Goal: Transaction & Acquisition: Purchase product/service

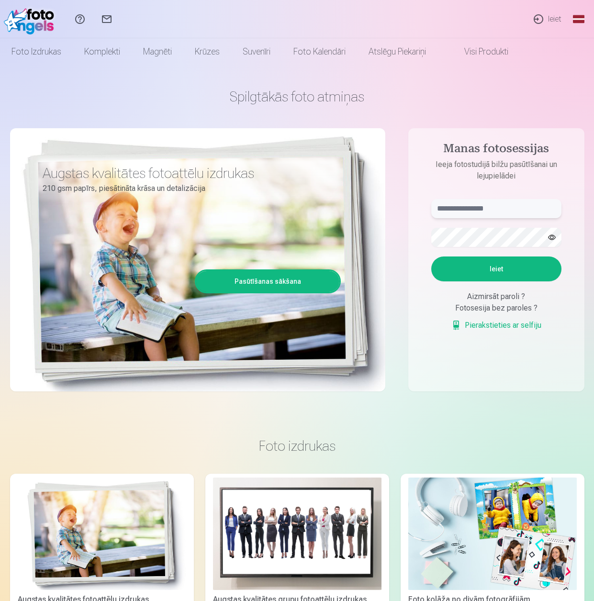
click at [472, 213] on input "text" at bounding box center [496, 208] width 130 height 19
type input "**********"
click at [504, 273] on button "Ieiet" at bounding box center [496, 268] width 130 height 25
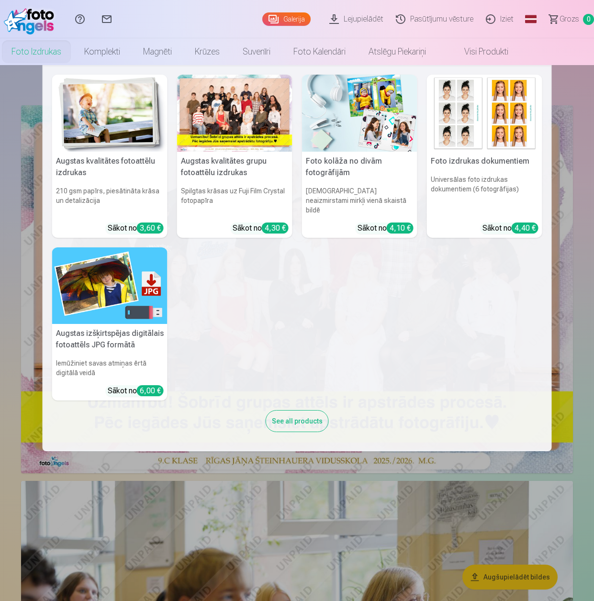
click at [32, 51] on link "Foto izdrukas" at bounding box center [36, 51] width 73 height 27
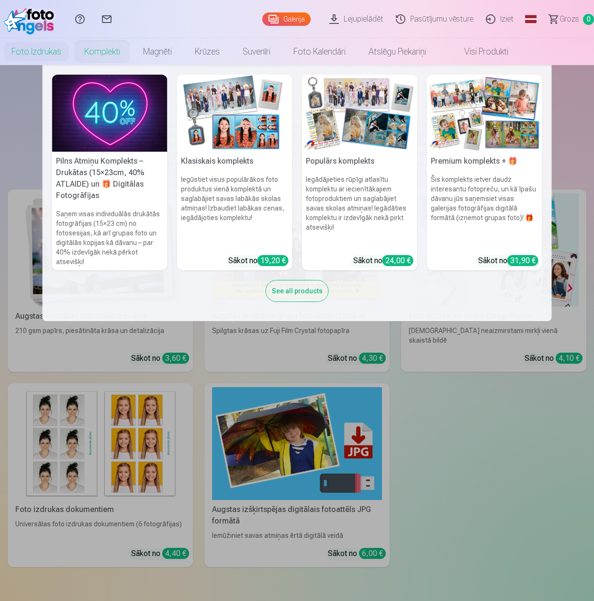
click at [110, 52] on link "Komplekti" at bounding box center [102, 51] width 59 height 27
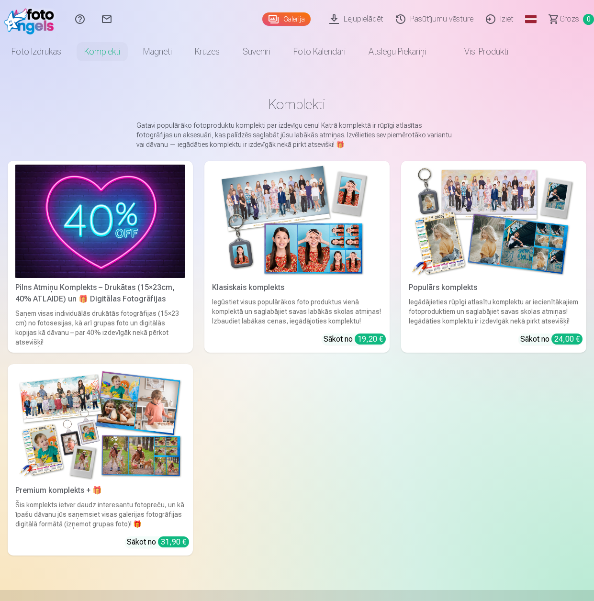
click at [106, 224] on img at bounding box center [100, 221] width 170 height 113
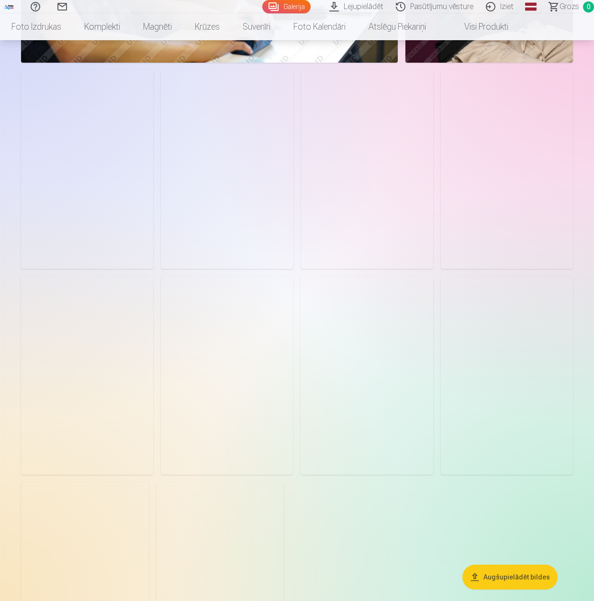
scroll to position [2057, 0]
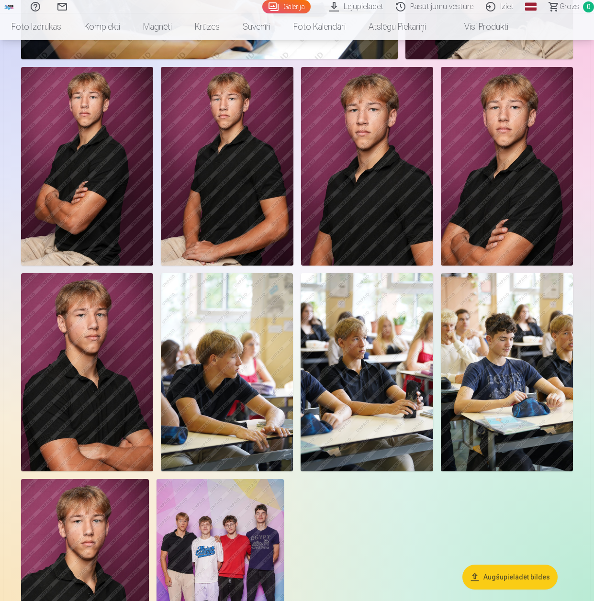
click at [497, 392] on img at bounding box center [507, 372] width 132 height 199
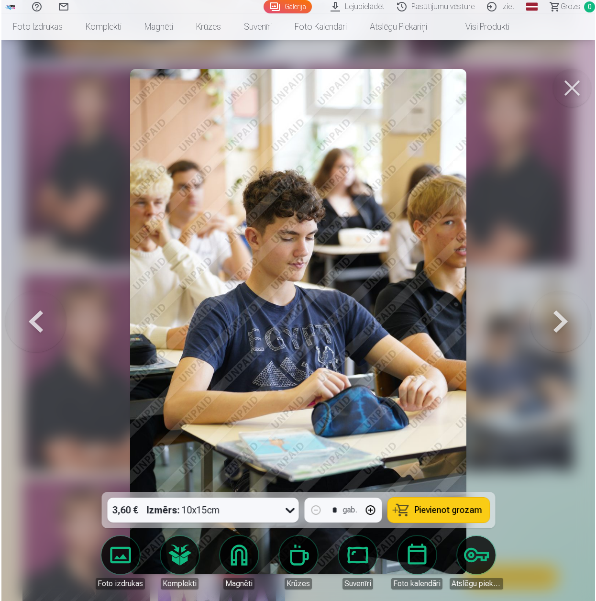
scroll to position [2065, 0]
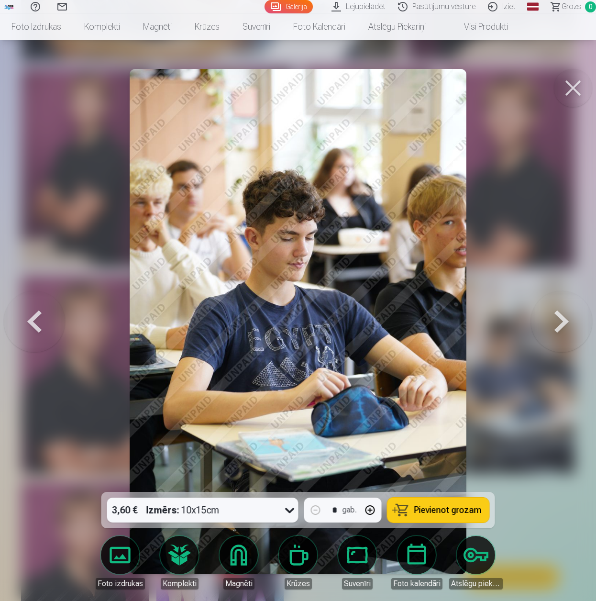
click at [575, 88] on button at bounding box center [573, 88] width 38 height 38
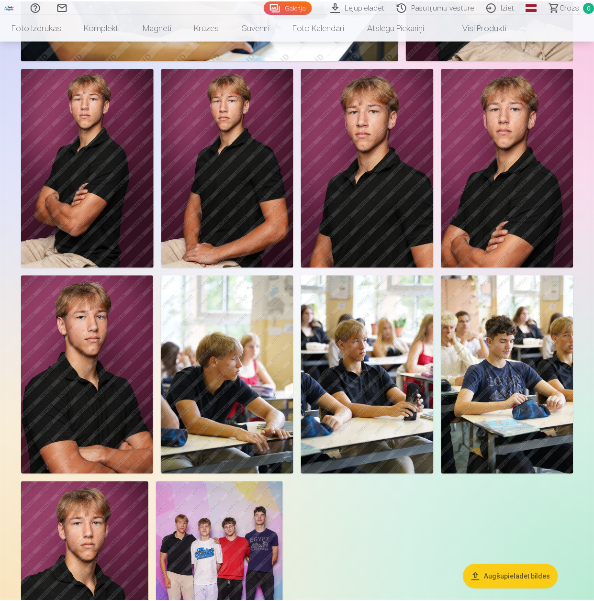
scroll to position [2057, 0]
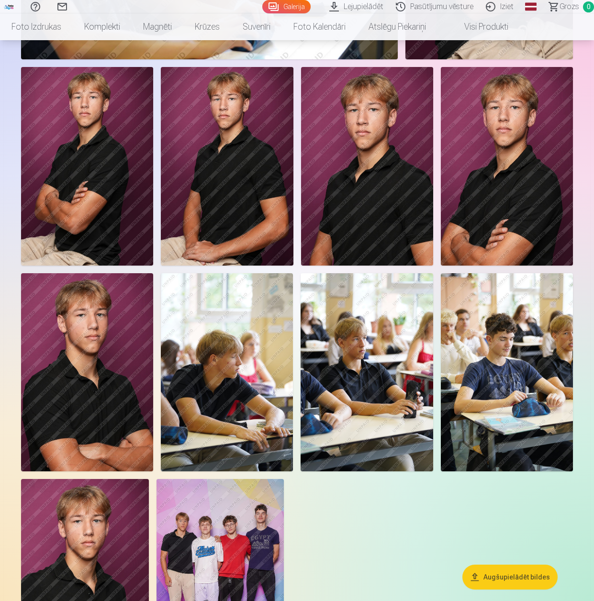
click at [82, 357] on img at bounding box center [87, 372] width 132 height 198
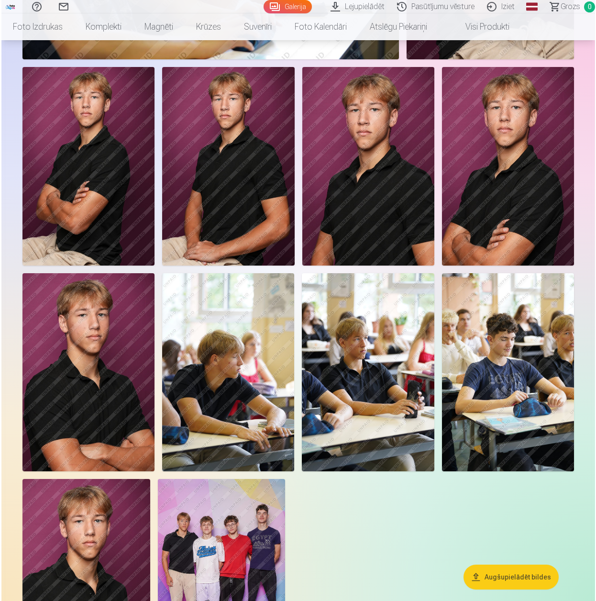
scroll to position [2065, 0]
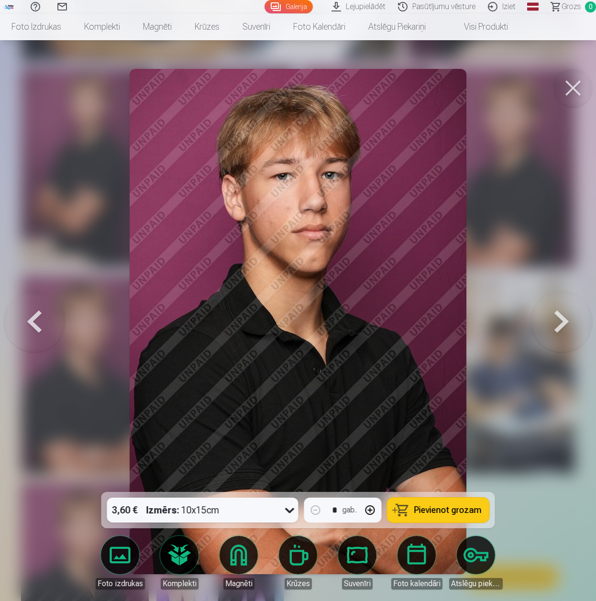
click at [578, 89] on button at bounding box center [573, 88] width 38 height 38
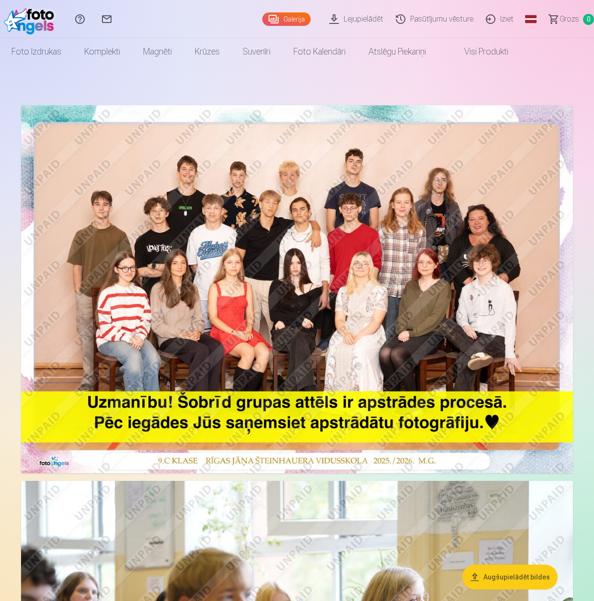
click at [276, 261] on img at bounding box center [297, 289] width 552 height 368
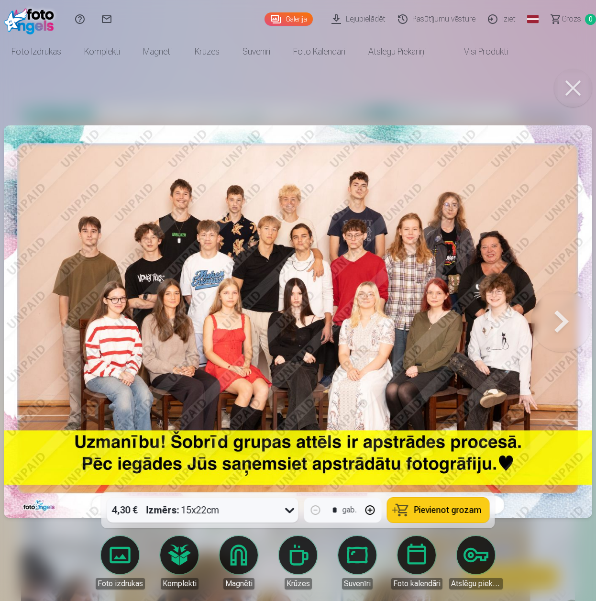
click at [287, 511] on icon at bounding box center [289, 509] width 15 height 15
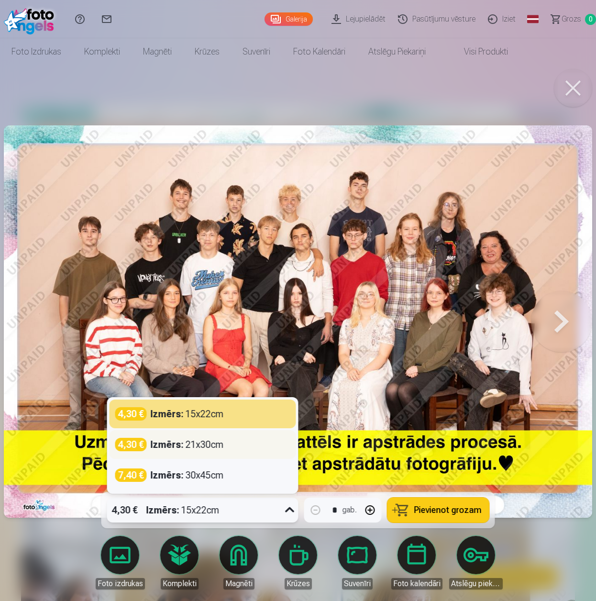
click at [217, 443] on div "Izmērs : 21x30cm" at bounding box center [187, 444] width 73 height 13
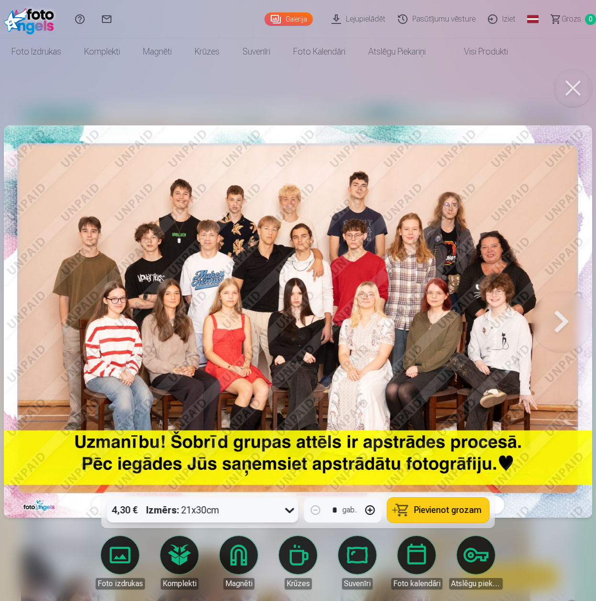
click at [441, 513] on span "Pievienot grozam" at bounding box center [447, 510] width 67 height 9
click at [562, 326] on button at bounding box center [561, 322] width 61 height 322
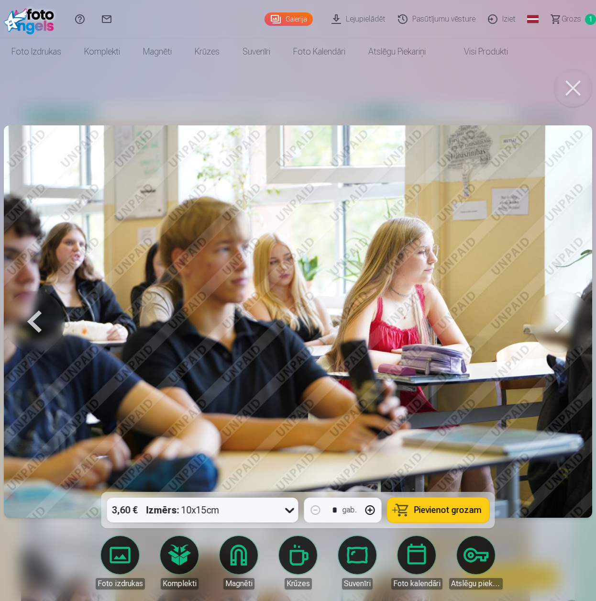
click at [562, 325] on button at bounding box center [561, 322] width 61 height 322
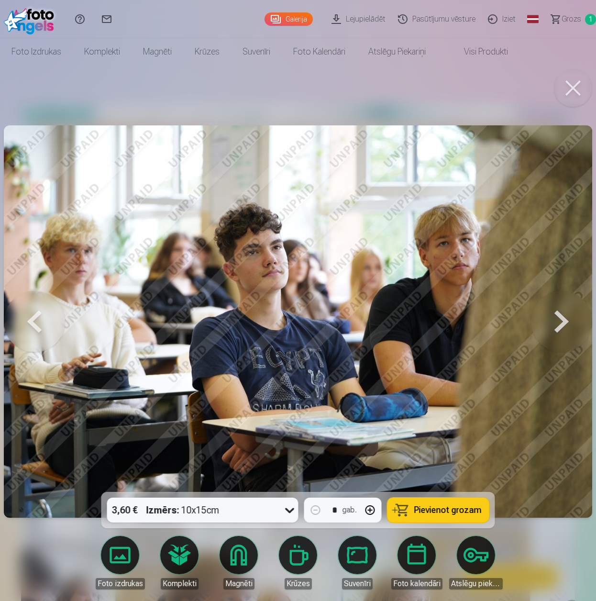
click at [562, 325] on button at bounding box center [561, 322] width 61 height 322
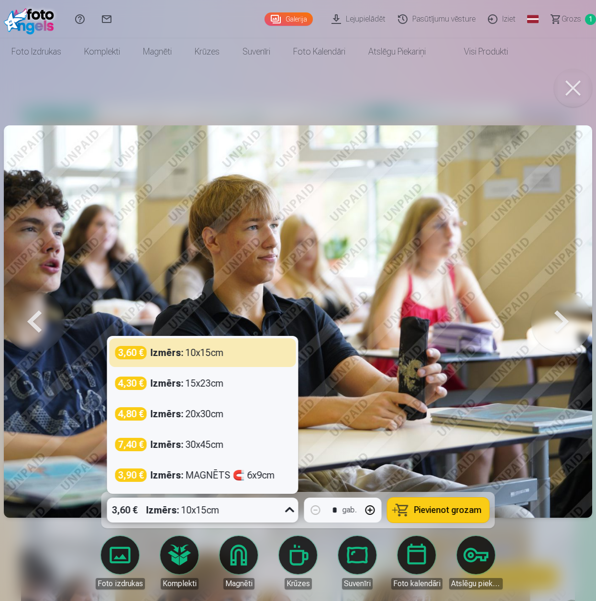
click at [292, 505] on icon at bounding box center [289, 509] width 15 height 15
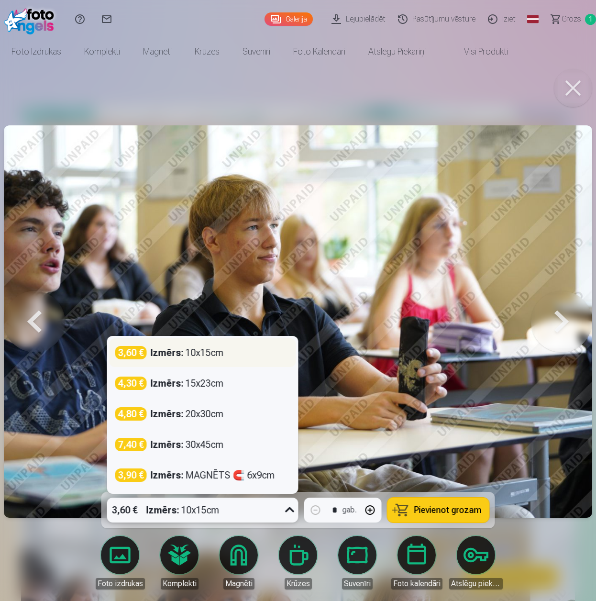
click at [202, 355] on div "Izmērs : 10x15cm" at bounding box center [187, 352] width 73 height 13
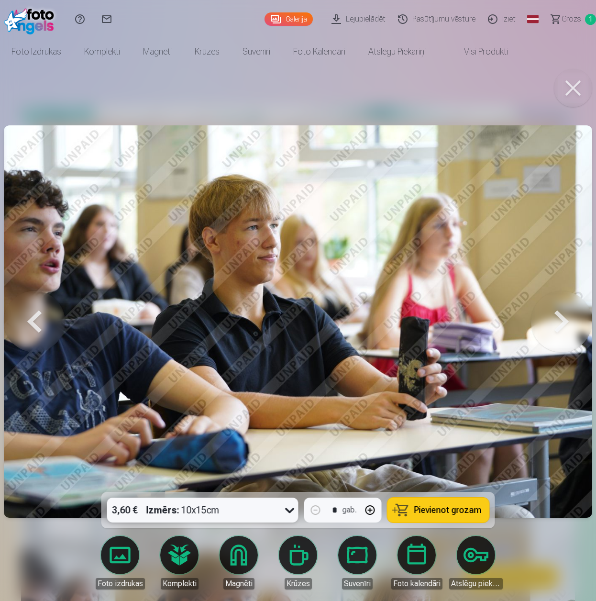
click at [296, 514] on icon at bounding box center [289, 509] width 15 height 15
click at [442, 512] on span "Pievienot grozam" at bounding box center [447, 510] width 67 height 9
click at [561, 325] on button at bounding box center [561, 322] width 61 height 322
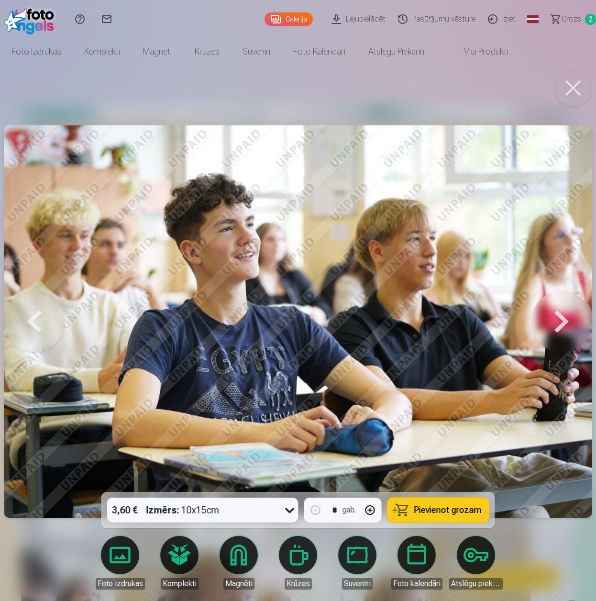
click at [561, 325] on button at bounding box center [561, 322] width 61 height 322
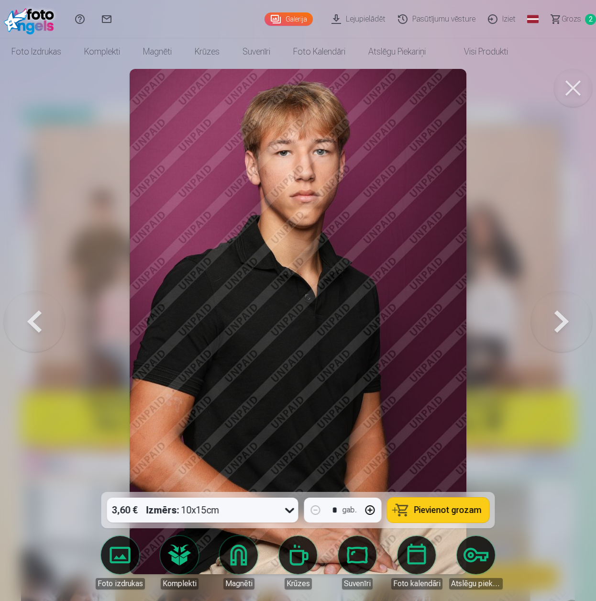
click at [561, 325] on button at bounding box center [561, 322] width 61 height 322
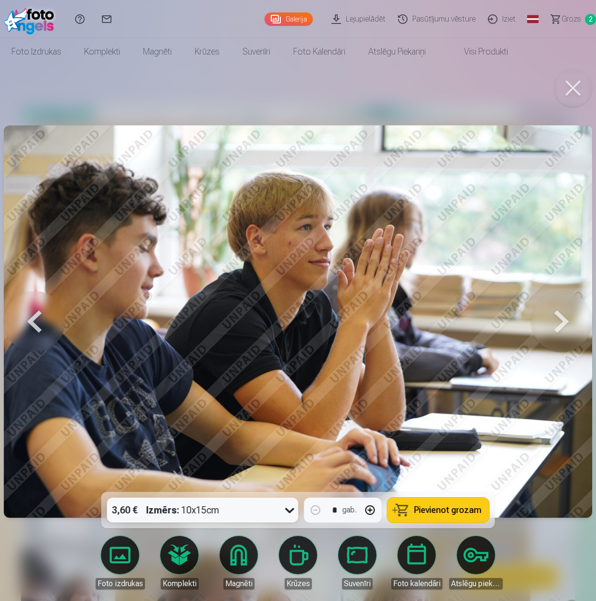
click at [426, 514] on span "Pievienot grozam" at bounding box center [447, 510] width 67 height 9
click at [32, 320] on button at bounding box center [34, 322] width 61 height 322
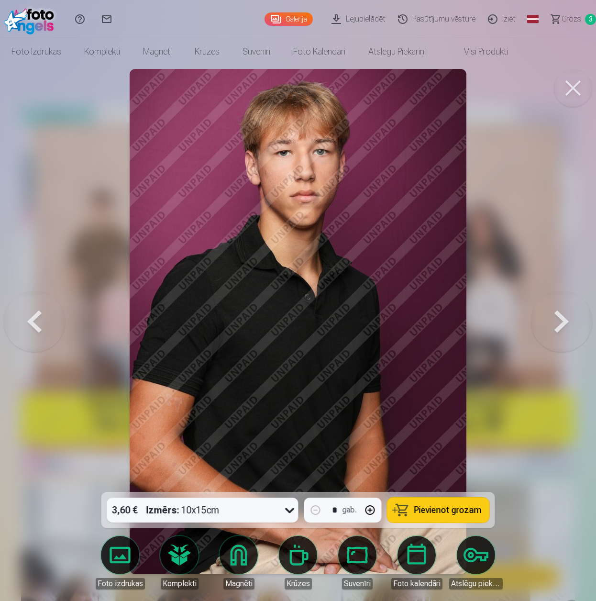
click at [462, 514] on span "Pievienot grozam" at bounding box center [447, 510] width 67 height 9
click at [563, 323] on button at bounding box center [561, 322] width 61 height 322
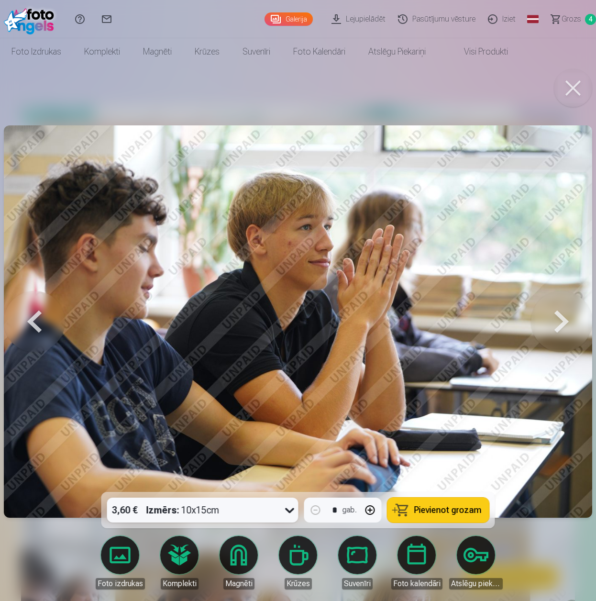
click at [563, 323] on button at bounding box center [561, 322] width 61 height 322
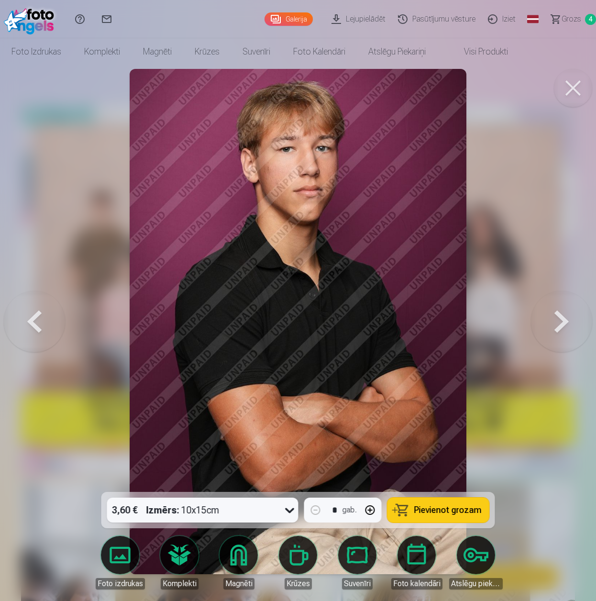
click at [448, 520] on button "Pievienot grozam" at bounding box center [439, 510] width 102 height 25
click at [561, 325] on button at bounding box center [561, 322] width 61 height 322
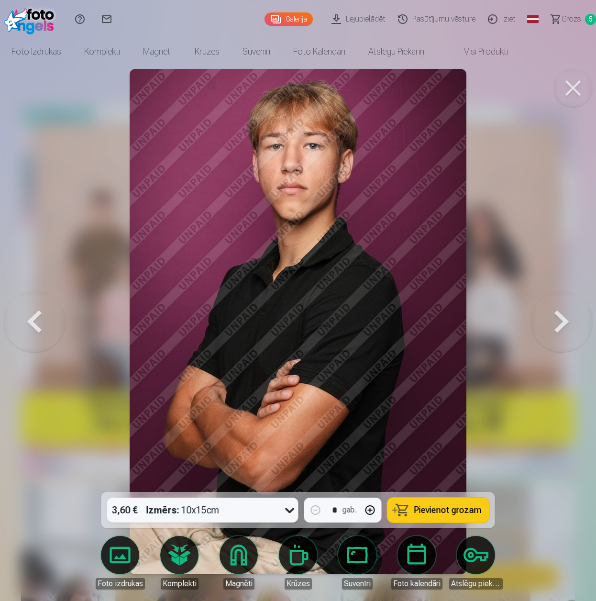
click at [456, 516] on button "Pievienot grozam" at bounding box center [439, 510] width 102 height 25
click at [563, 329] on button at bounding box center [561, 322] width 61 height 322
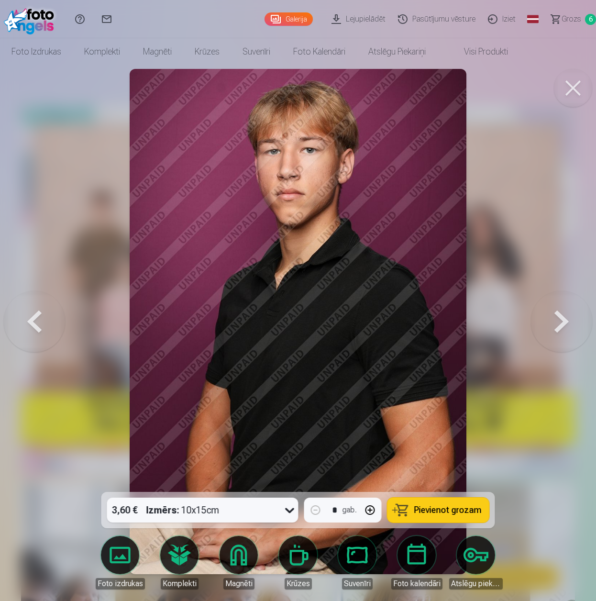
click at [468, 510] on span "Pievienot grozam" at bounding box center [447, 510] width 67 height 9
click at [556, 325] on button at bounding box center [561, 322] width 61 height 322
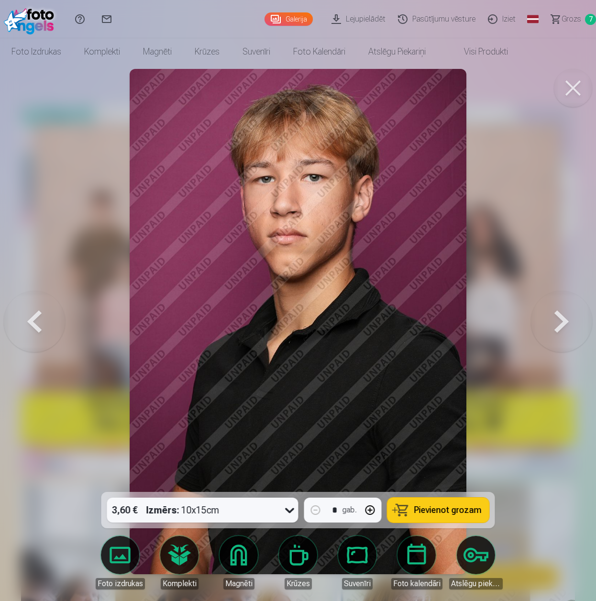
click at [464, 510] on span "Pievienot grozam" at bounding box center [447, 510] width 67 height 9
click at [559, 323] on button at bounding box center [561, 322] width 61 height 322
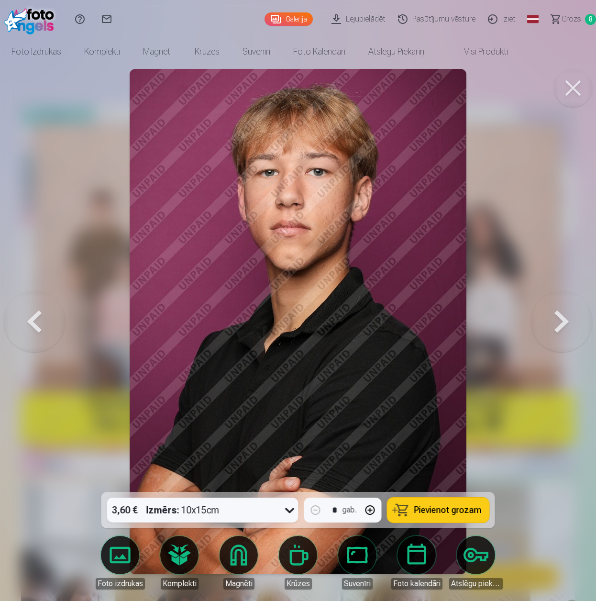
click at [451, 514] on span "Pievienot grozam" at bounding box center [447, 510] width 67 height 9
click at [563, 320] on button at bounding box center [561, 322] width 61 height 322
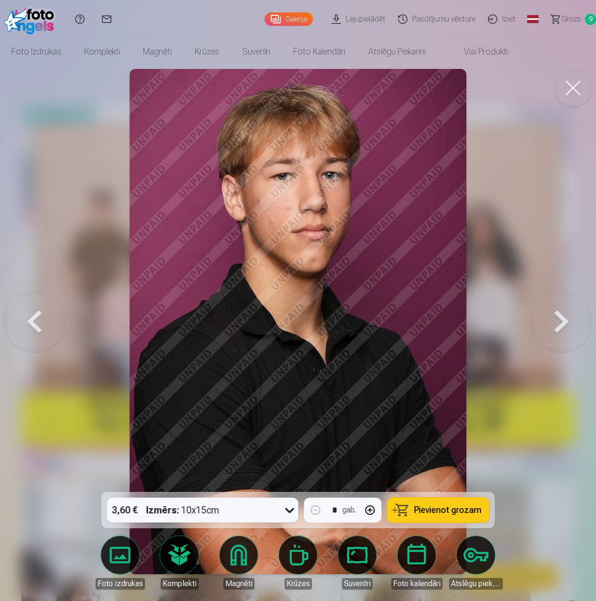
click at [463, 511] on span "Pievienot grozam" at bounding box center [447, 510] width 67 height 9
click at [560, 323] on button at bounding box center [561, 322] width 61 height 322
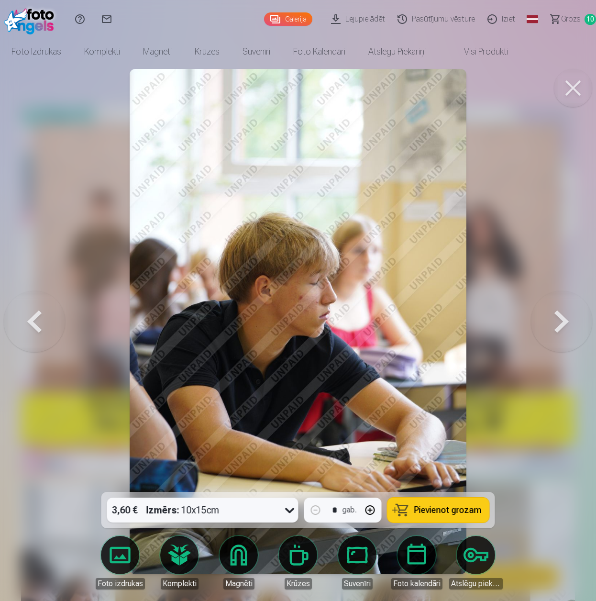
click at [279, 515] on div "3,60 € Izmērs : 10x15cm" at bounding box center [193, 510] width 173 height 25
click at [510, 415] on div at bounding box center [298, 300] width 596 height 601
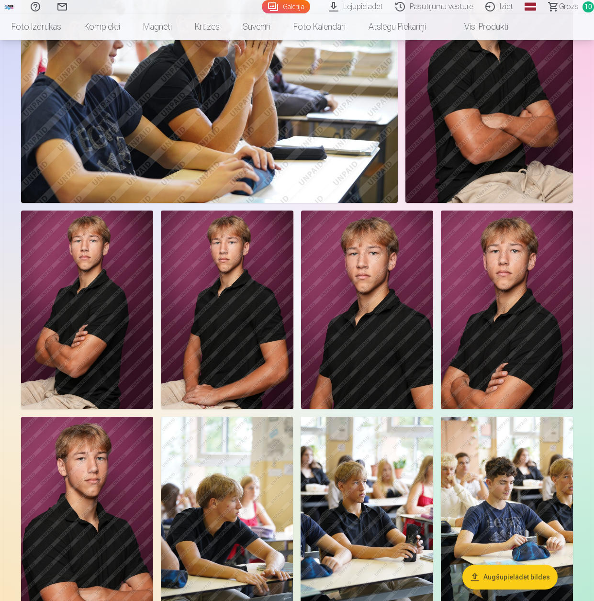
scroll to position [2153, 0]
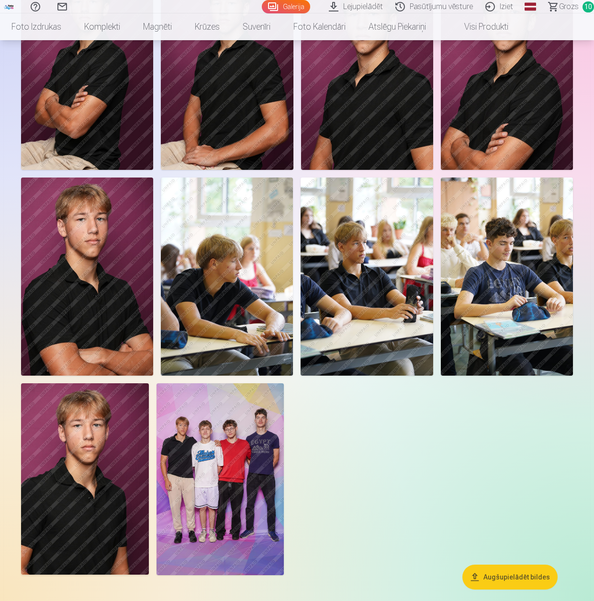
click at [357, 291] on img at bounding box center [366, 277] width 132 height 199
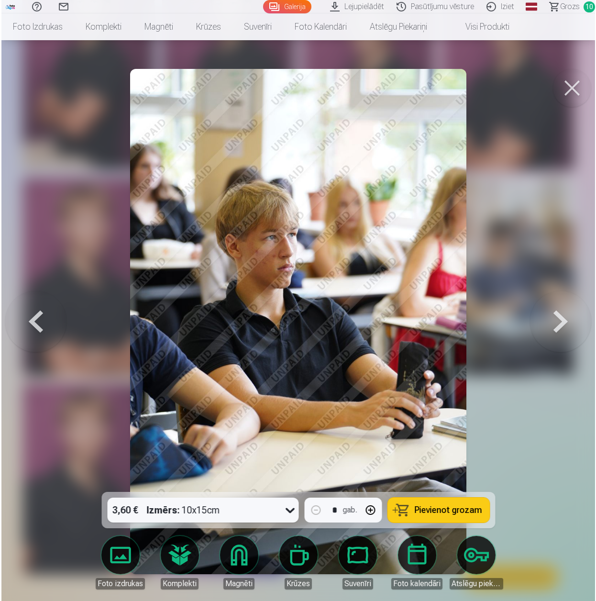
scroll to position [2162, 0]
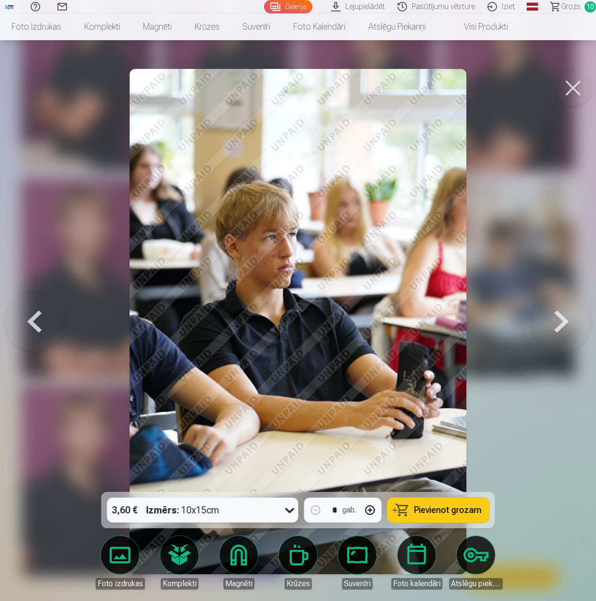
click at [558, 318] on button at bounding box center [561, 322] width 61 height 322
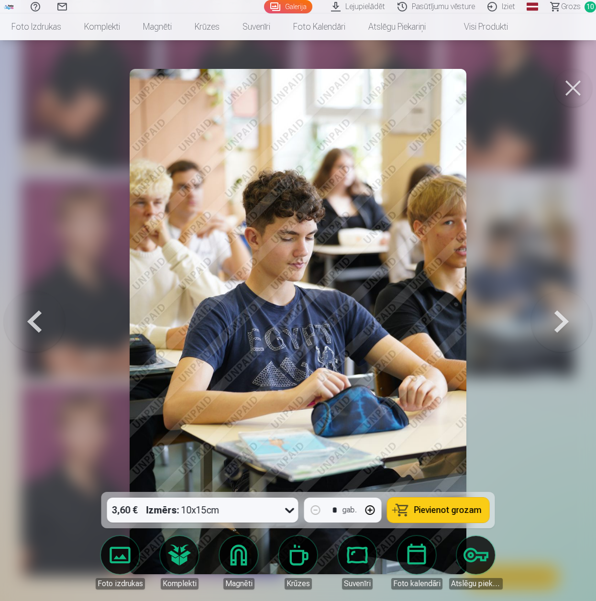
click at [558, 318] on button at bounding box center [561, 322] width 61 height 322
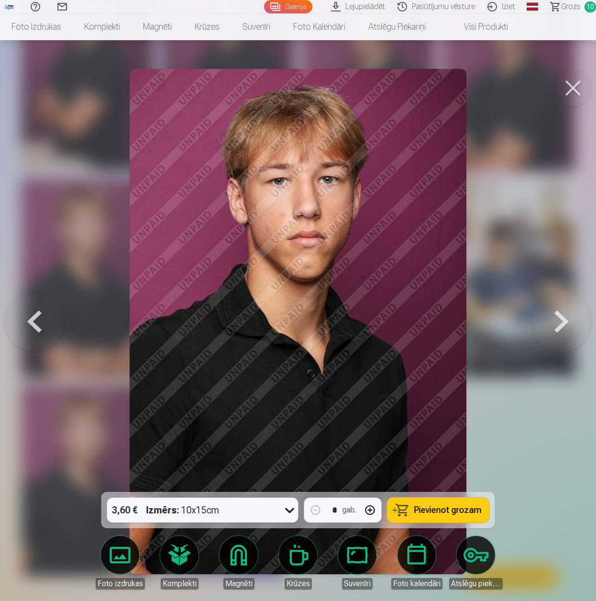
click at [425, 511] on span "Pievienot grozam" at bounding box center [447, 510] width 67 height 9
click at [555, 323] on button at bounding box center [561, 322] width 61 height 322
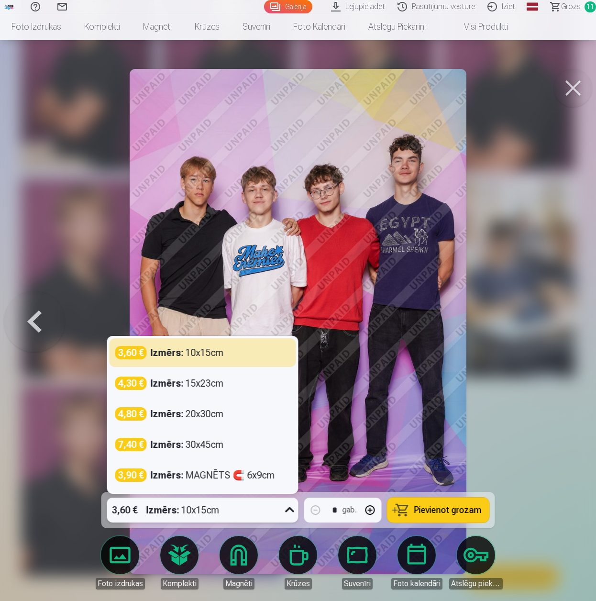
click at [281, 511] on div "3,60 € Izmērs : 10x15cm" at bounding box center [202, 510] width 191 height 25
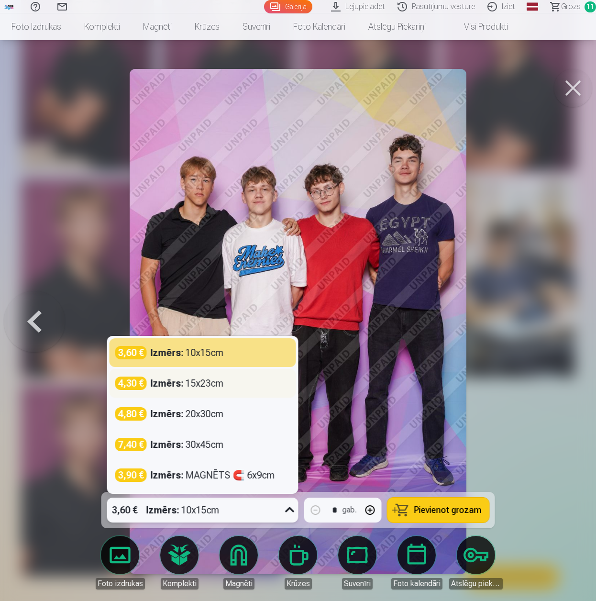
click at [206, 384] on div "Izmērs : 15x23cm" at bounding box center [187, 383] width 73 height 13
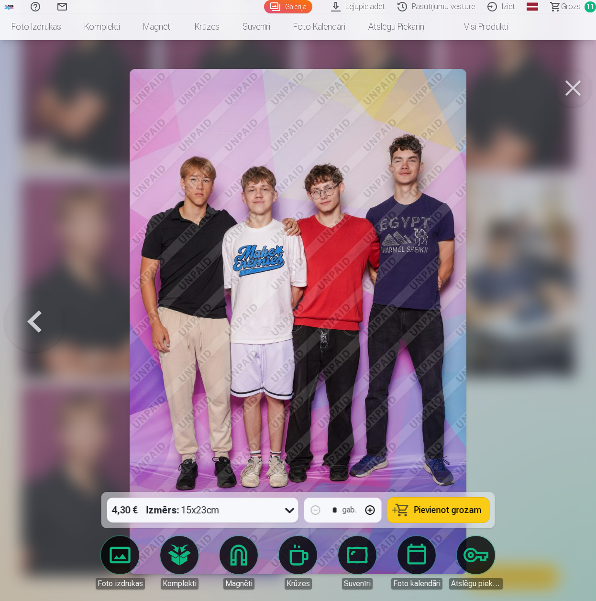
click at [462, 508] on span "Pievienot grozam" at bounding box center [447, 510] width 67 height 9
click at [568, 91] on button at bounding box center [573, 88] width 38 height 38
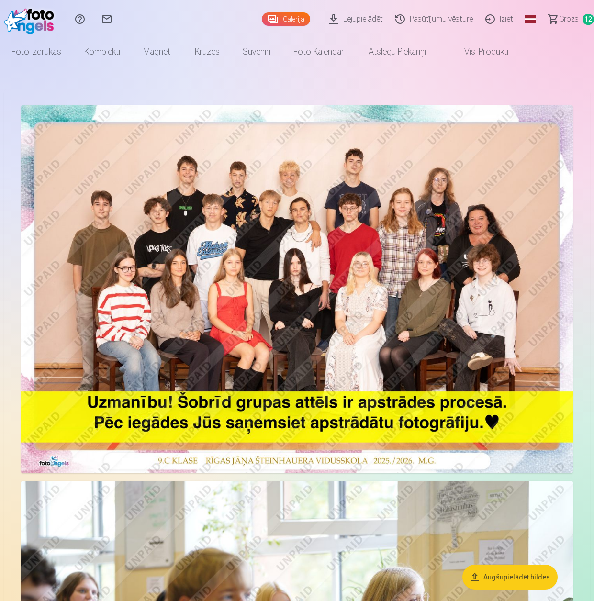
click at [359, 17] on link "Lejupielādēt" at bounding box center [357, 19] width 67 height 38
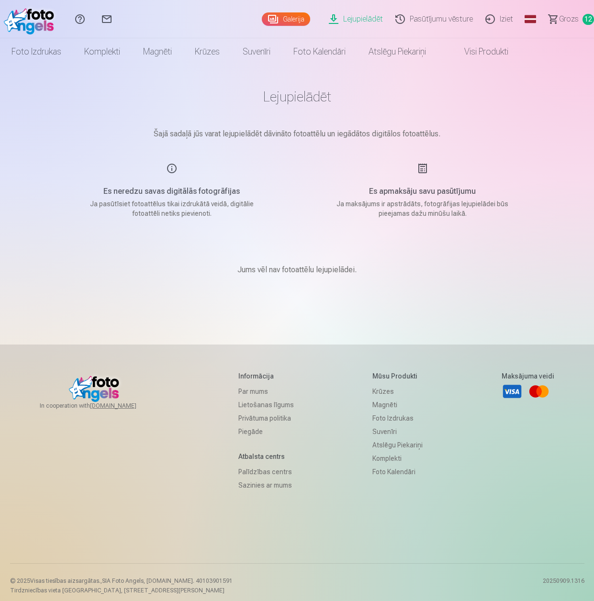
click at [567, 21] on span "Grozs" at bounding box center [569, 18] width 20 height 11
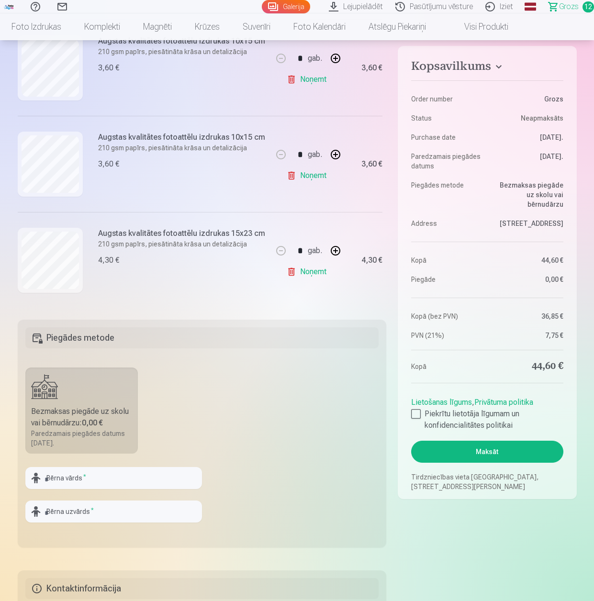
scroll to position [191, 0]
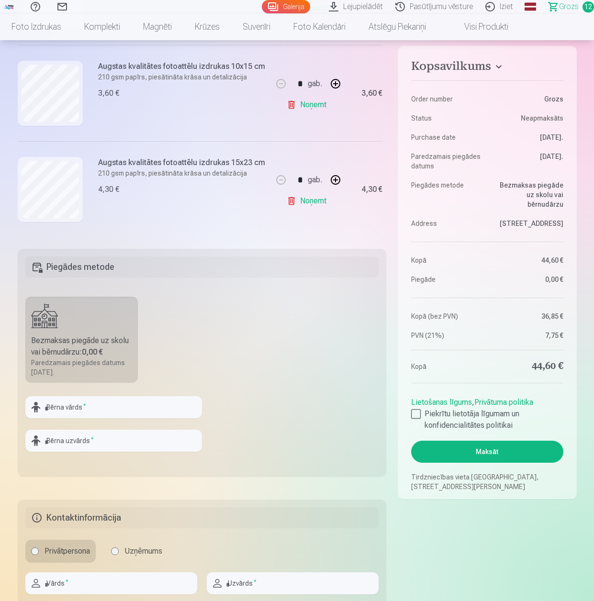
click at [78, 271] on h5 "Piegādes metode" at bounding box center [202, 266] width 354 height 21
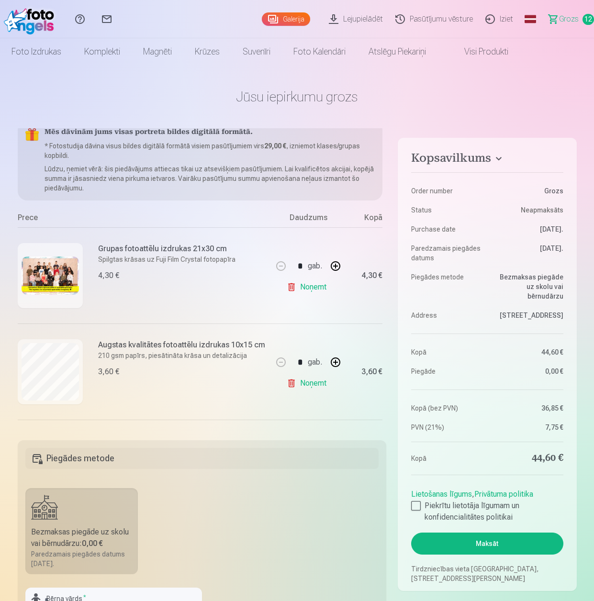
scroll to position [0, 0]
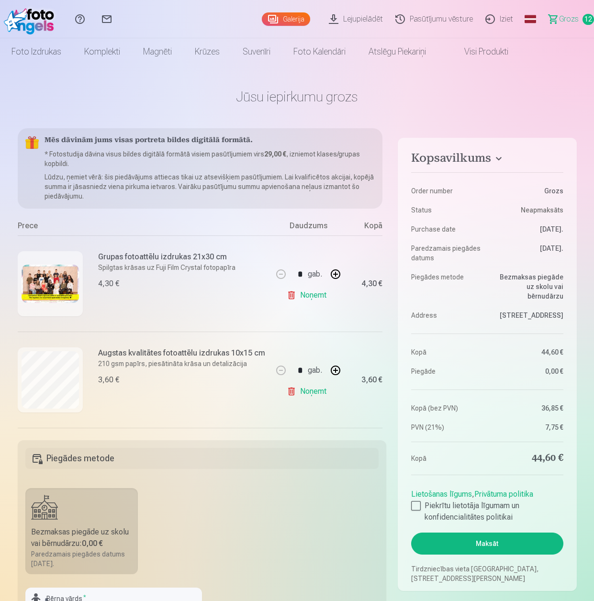
click at [305, 292] on link "Noņemt" at bounding box center [309, 295] width 44 height 19
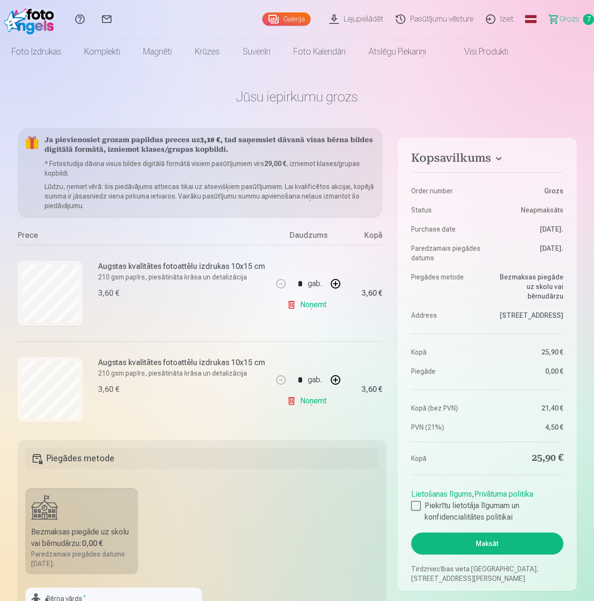
click at [308, 292] on div "gab." at bounding box center [315, 283] width 14 height 23
click at [309, 308] on link "Noņemt" at bounding box center [309, 304] width 44 height 19
click at [309, 307] on link "Noņemt" at bounding box center [309, 304] width 44 height 19
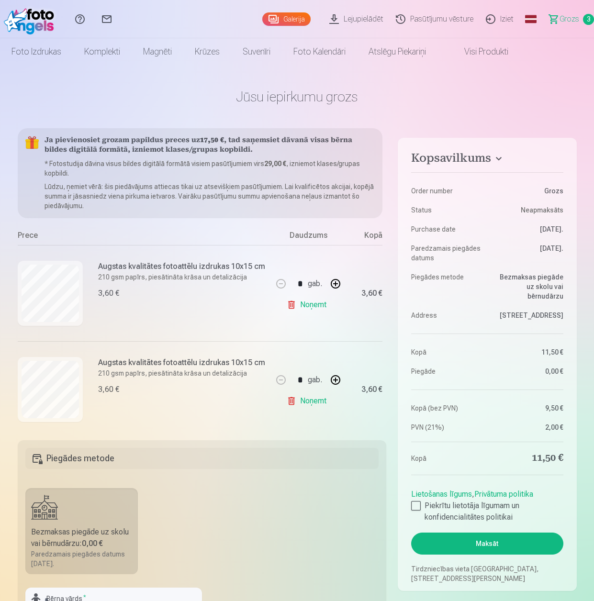
click at [309, 307] on link "Noņemt" at bounding box center [309, 304] width 44 height 19
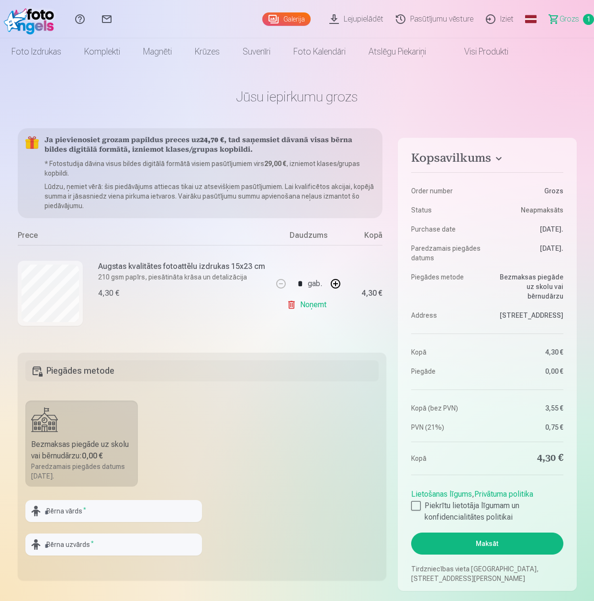
click at [309, 307] on link "Noņemt" at bounding box center [309, 304] width 44 height 19
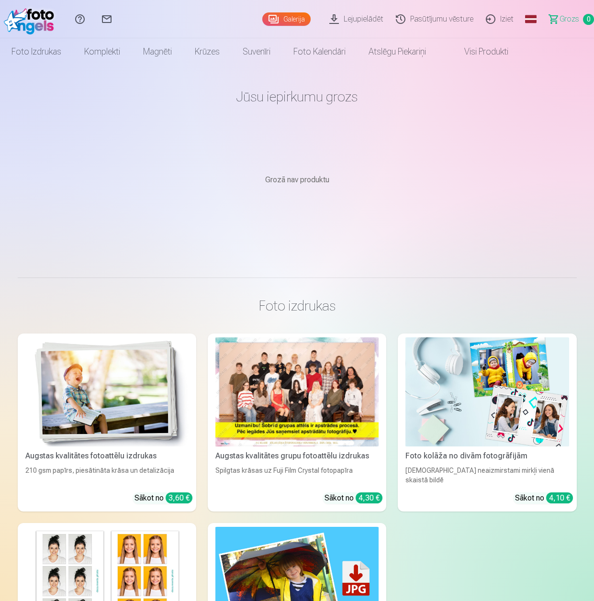
click at [329, 401] on div at bounding box center [296, 391] width 163 height 109
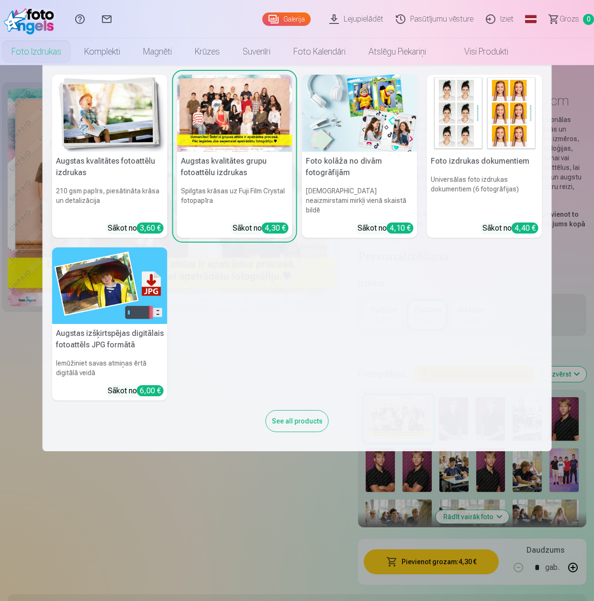
click at [32, 50] on link "Foto izdrukas" at bounding box center [36, 51] width 73 height 27
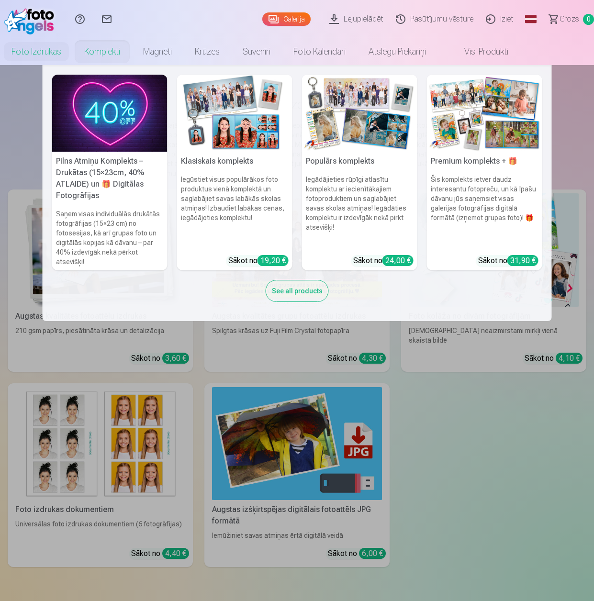
click at [107, 53] on link "Komplekti" at bounding box center [102, 51] width 59 height 27
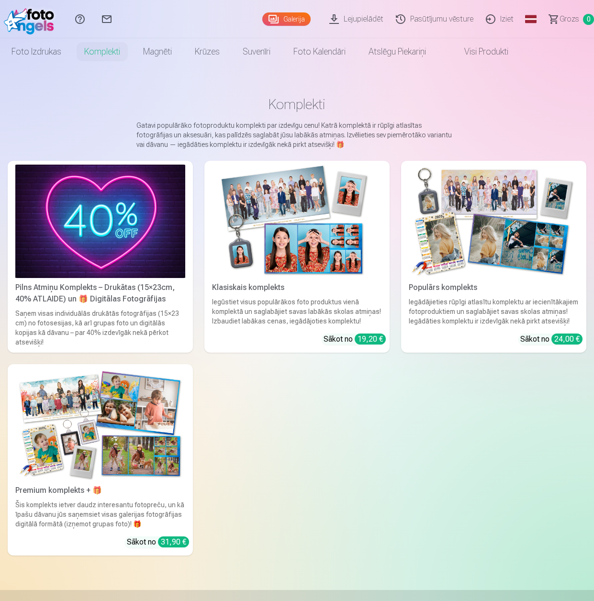
click at [455, 225] on img at bounding box center [494, 221] width 170 height 113
click at [137, 446] on img at bounding box center [100, 424] width 170 height 113
click at [317, 234] on img at bounding box center [297, 221] width 170 height 113
click at [120, 247] on img at bounding box center [100, 221] width 170 height 113
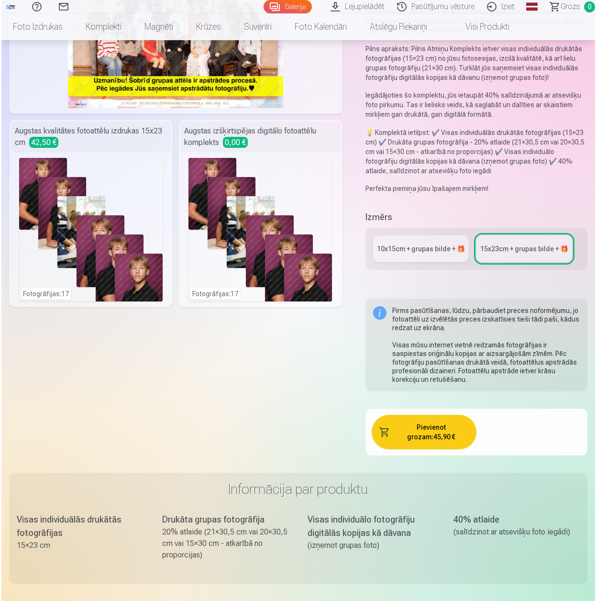
scroll to position [144, 0]
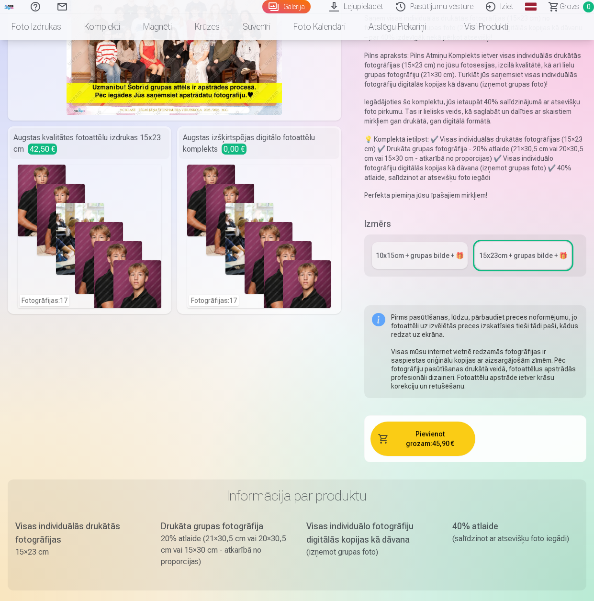
click at [84, 244] on div "Fotogrāfijas : 17" at bounding box center [90, 237] width 144 height 144
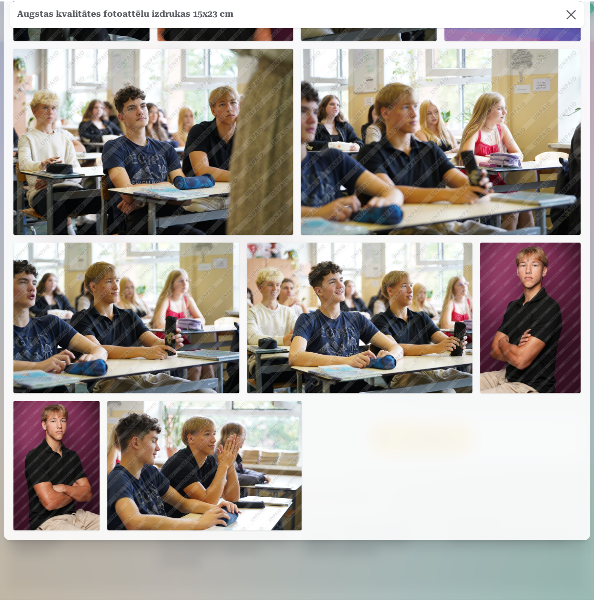
scroll to position [361, 0]
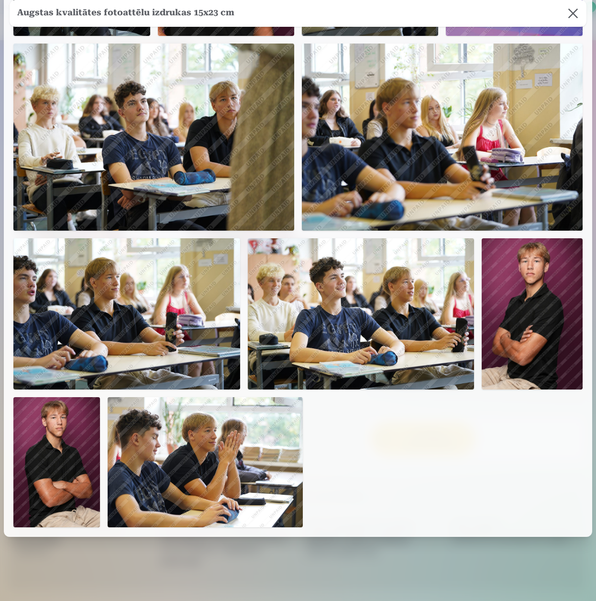
click at [572, 13] on button at bounding box center [573, 13] width 27 height 27
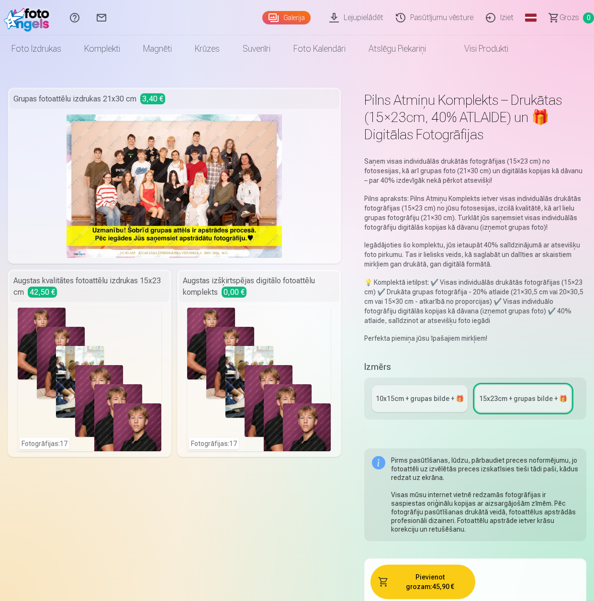
scroll to position [0, 0]
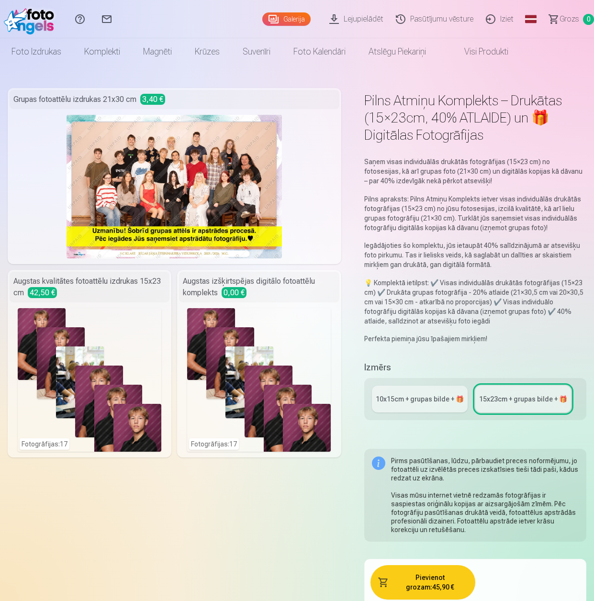
click at [106, 353] on div "Fotogrāfijas : 17" at bounding box center [90, 380] width 144 height 144
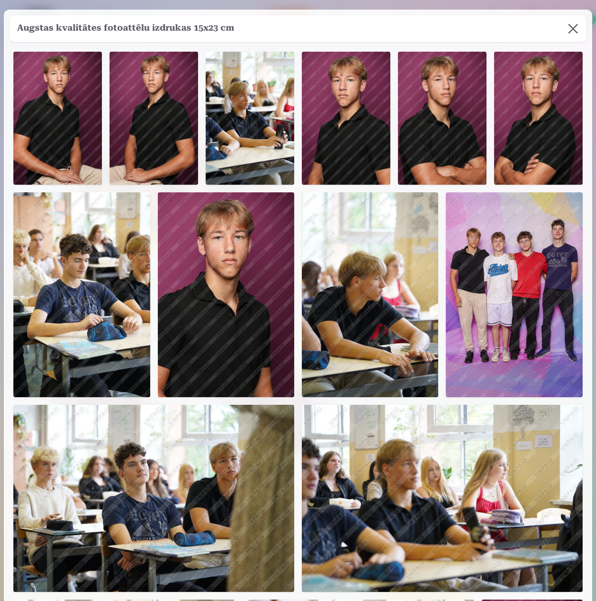
click at [571, 34] on button at bounding box center [573, 28] width 27 height 27
